Goal: Task Accomplishment & Management: Manage account settings

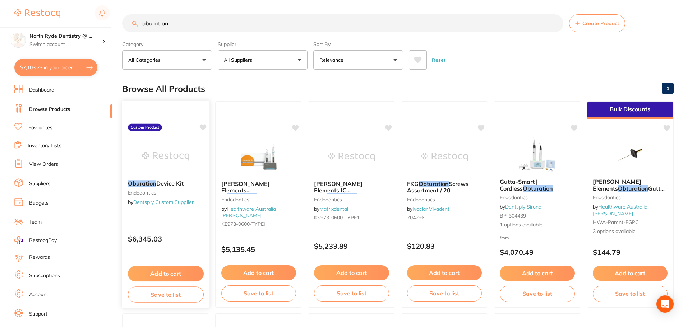
click at [181, 162] on img at bounding box center [165, 156] width 47 height 36
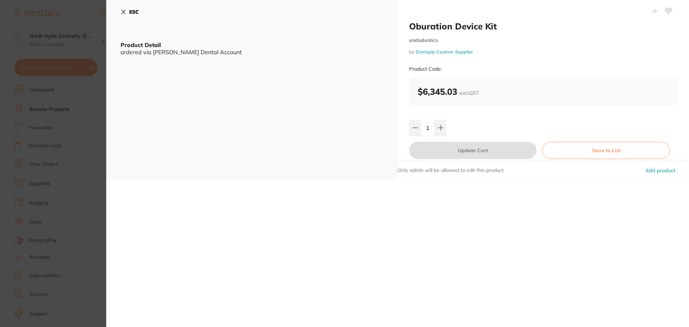
click at [124, 14] on icon at bounding box center [124, 12] width 6 height 6
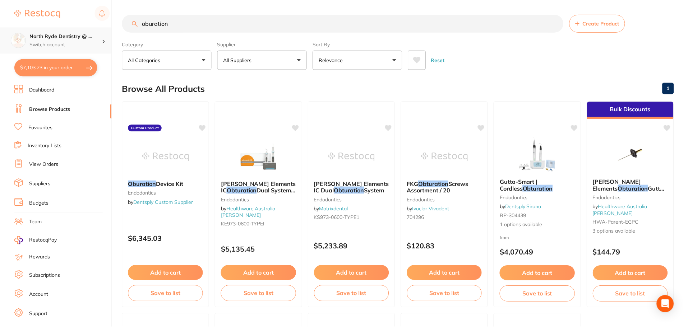
scroll to position [18, 0]
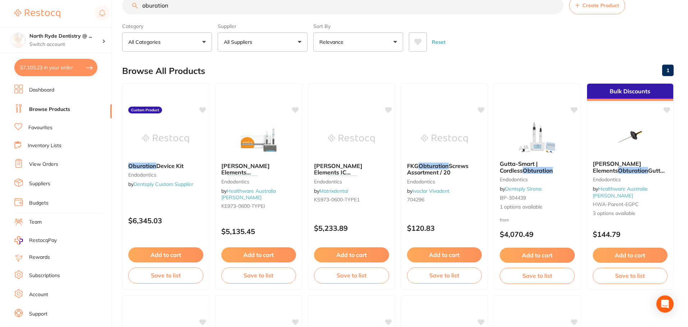
click at [53, 61] on button "$7,103.23 in your order" at bounding box center [55, 67] width 83 height 17
checkbox input "true"
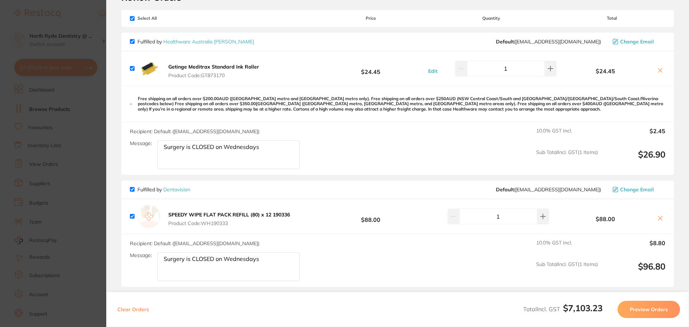
scroll to position [36, 0]
click at [133, 19] on input "checkbox" at bounding box center [132, 19] width 5 height 5
checkbox input "false"
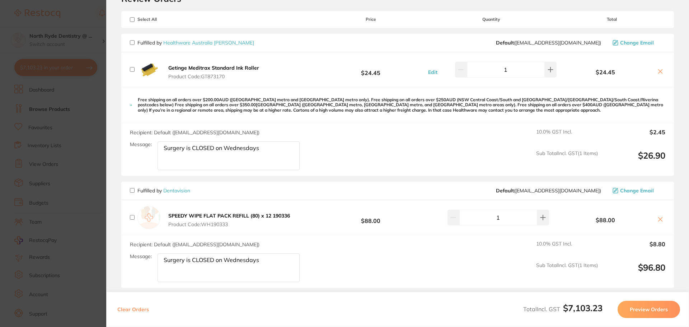
checkbox input "false"
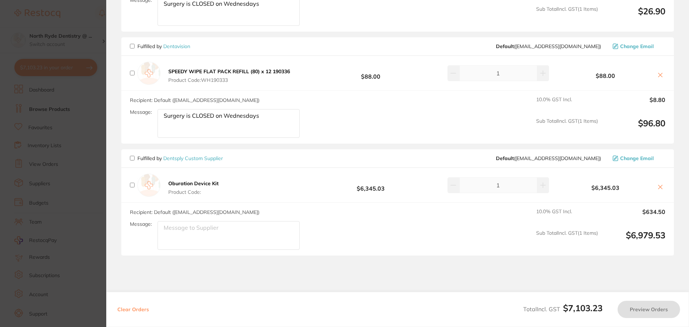
scroll to position [215, 0]
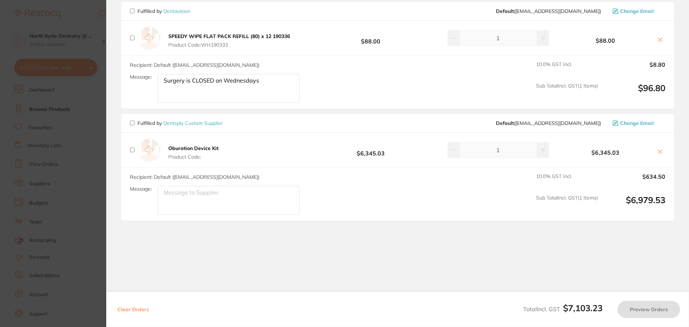
click at [132, 123] on input "checkbox" at bounding box center [132, 123] width 5 height 5
checkbox input "true"
click at [647, 316] on button "Preview Orders" at bounding box center [649, 309] width 62 height 17
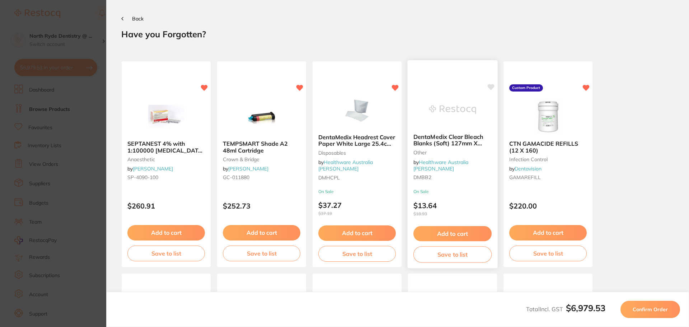
scroll to position [36, 0]
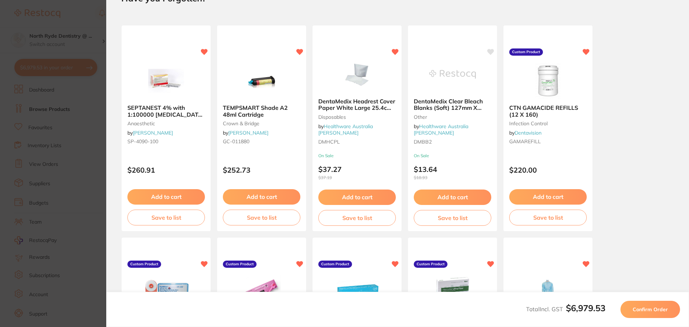
click at [649, 312] on span "Confirm Order" at bounding box center [650, 309] width 35 height 6
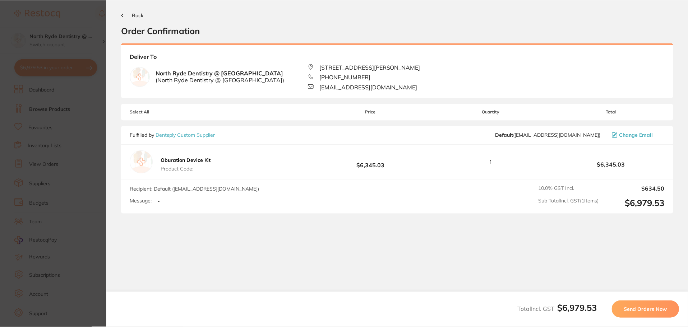
scroll to position [0, 0]
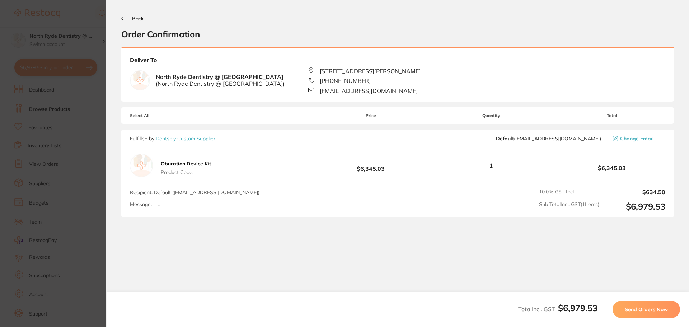
click at [649, 312] on span "Send Orders Now" at bounding box center [646, 309] width 43 height 6
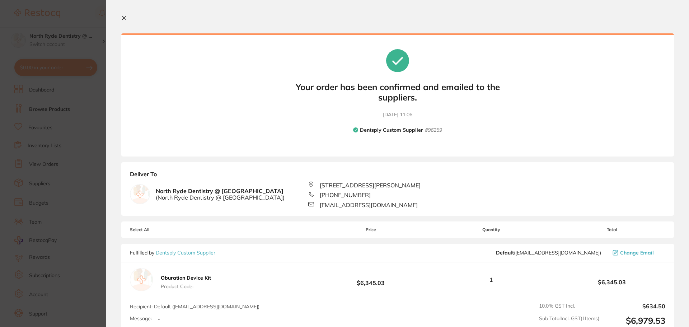
click at [124, 18] on icon at bounding box center [124, 18] width 4 height 4
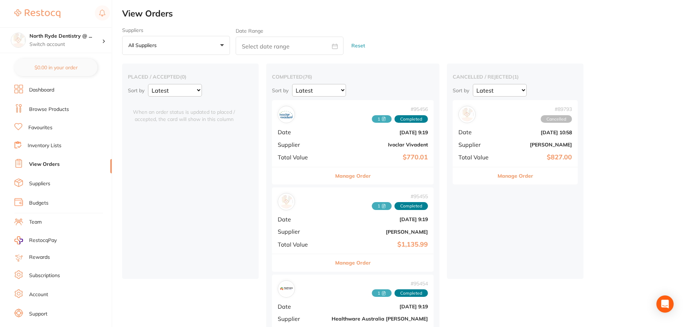
checkbox input "false"
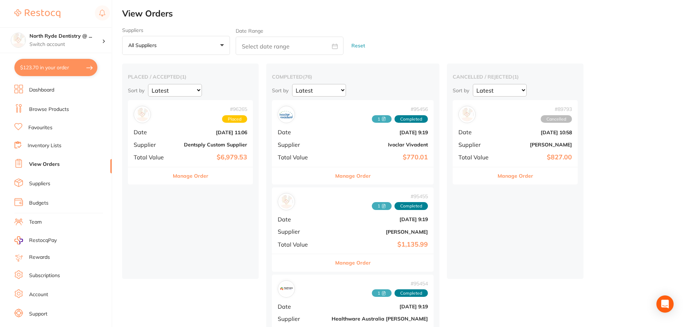
click at [186, 180] on button "Manage Order" at bounding box center [191, 175] width 36 height 17
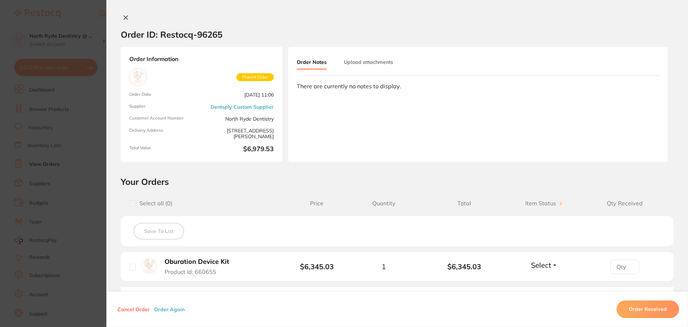
click at [362, 65] on button "Upload attachments" at bounding box center [368, 62] width 49 height 13
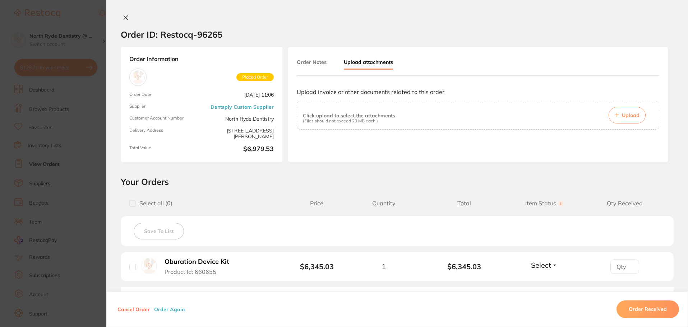
click at [630, 113] on span "Upload" at bounding box center [631, 115] width 18 height 6
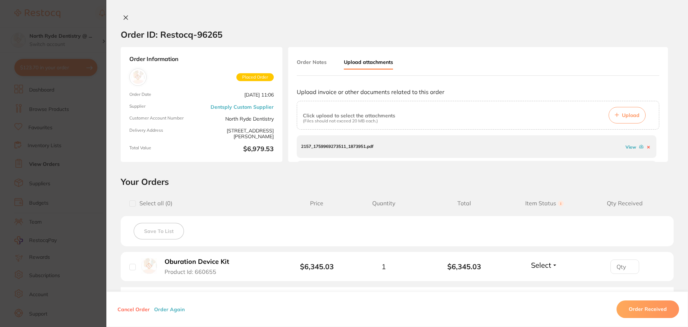
click at [131, 207] on div at bounding box center [132, 203] width 6 height 6
click at [130, 204] on input "checkbox" at bounding box center [132, 203] width 6 height 6
checkbox input "true"
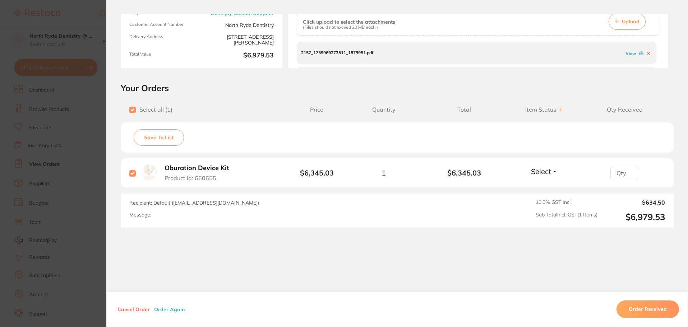
scroll to position [102, 0]
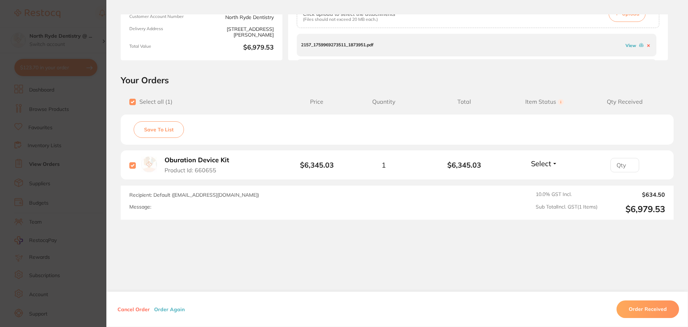
click at [638, 307] on button "Order Received" at bounding box center [647, 309] width 62 height 17
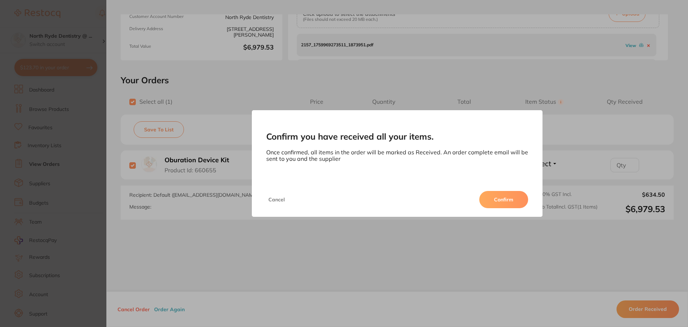
click at [499, 203] on button "Confirm" at bounding box center [503, 199] width 49 height 17
